Goal: Communication & Community: Answer question/provide support

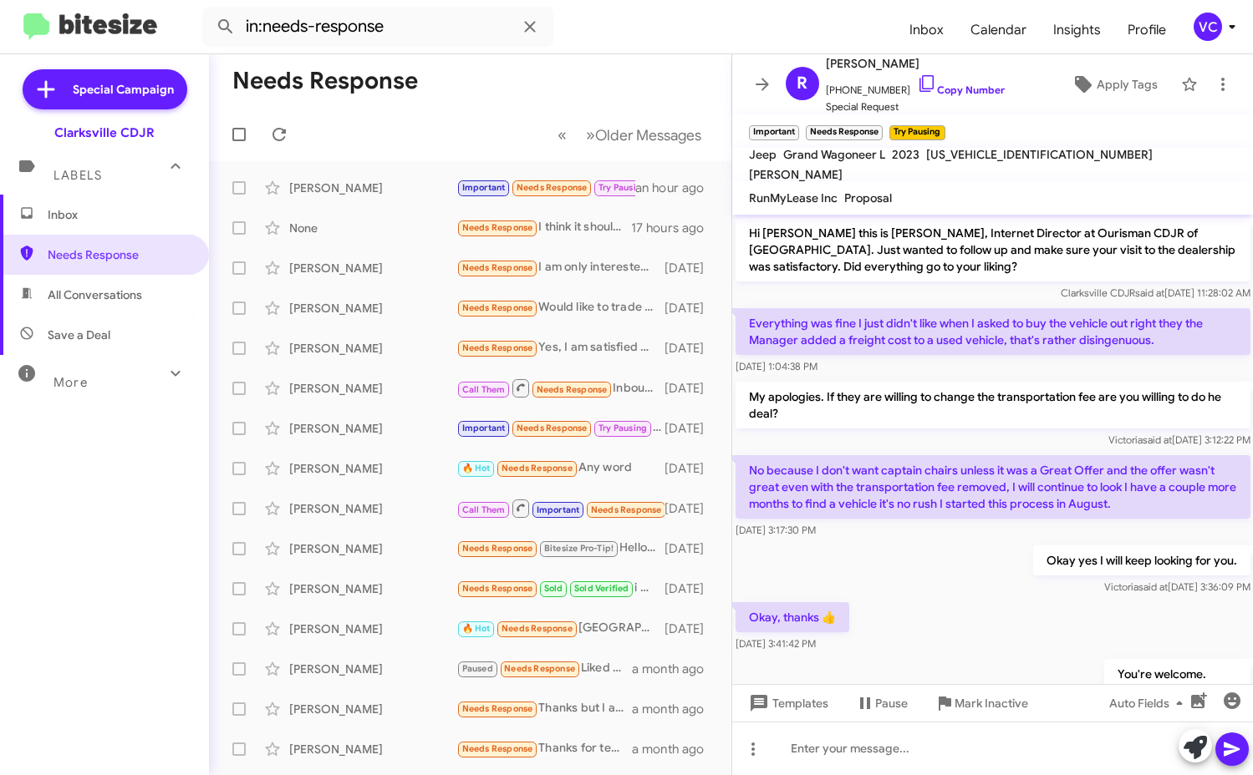
scroll to position [1001, 0]
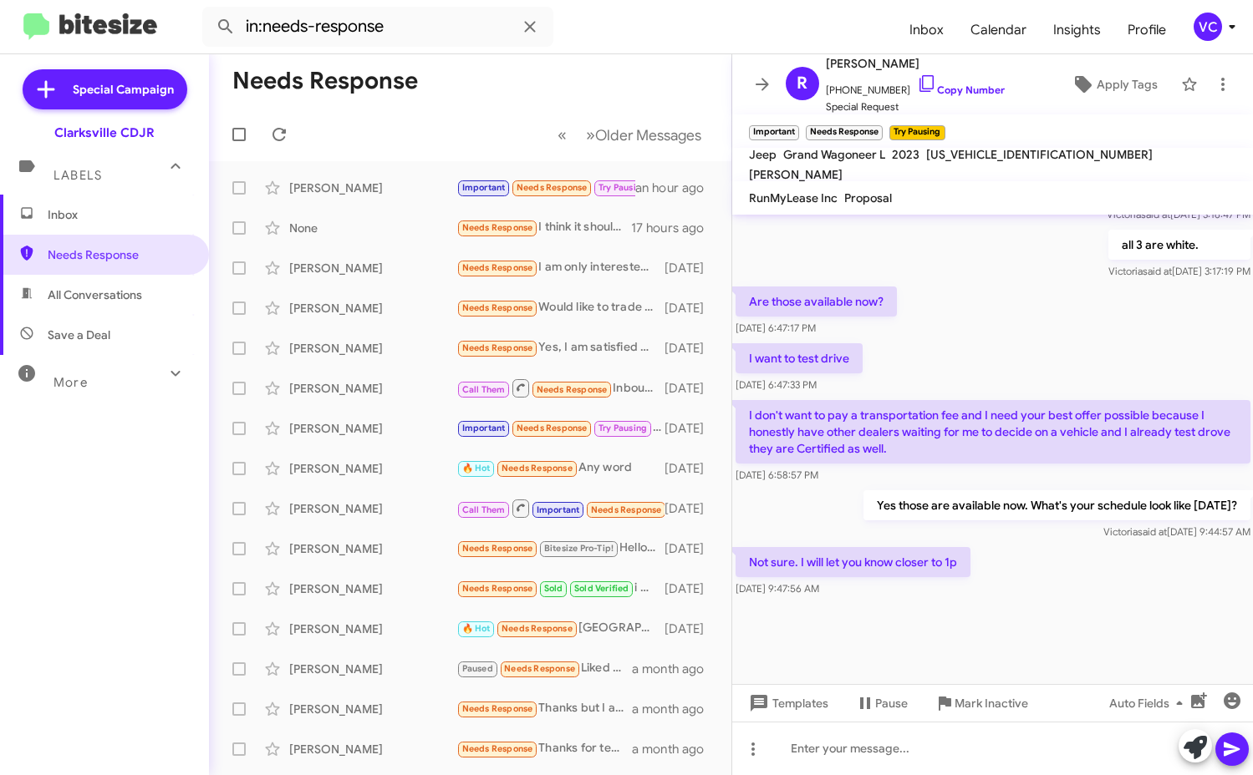
click at [1080, 581] on div "Not sure. I will let you know closer to 1p [DATE] 9:47:56 AM" at bounding box center [992, 572] width 521 height 57
click at [1077, 359] on div "I want to test drive [DATE] 6:47:33 PM" at bounding box center [992, 368] width 521 height 57
click at [1096, 600] on div "Not sure. I will let you know closer to 1p [DATE] 9:47:56 AM" at bounding box center [992, 572] width 521 height 57
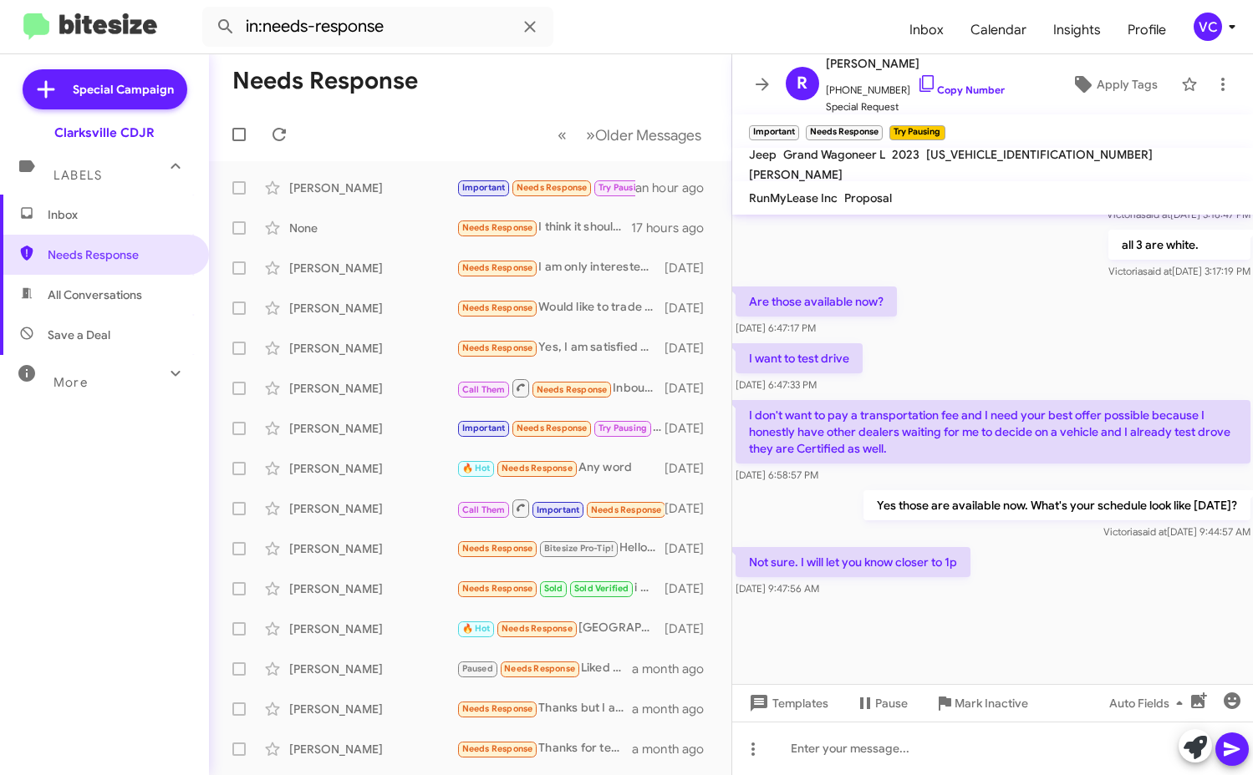
click at [1111, 416] on p "I don't want to pay a transportation fee and I need your best offer possible be…" at bounding box center [992, 432] width 515 height 64
click at [1108, 666] on div at bounding box center [992, 643] width 521 height 84
click at [1080, 602] on div at bounding box center [992, 643] width 521 height 84
click at [929, 754] on div at bounding box center [992, 748] width 521 height 53
